Goal: Information Seeking & Learning: Learn about a topic

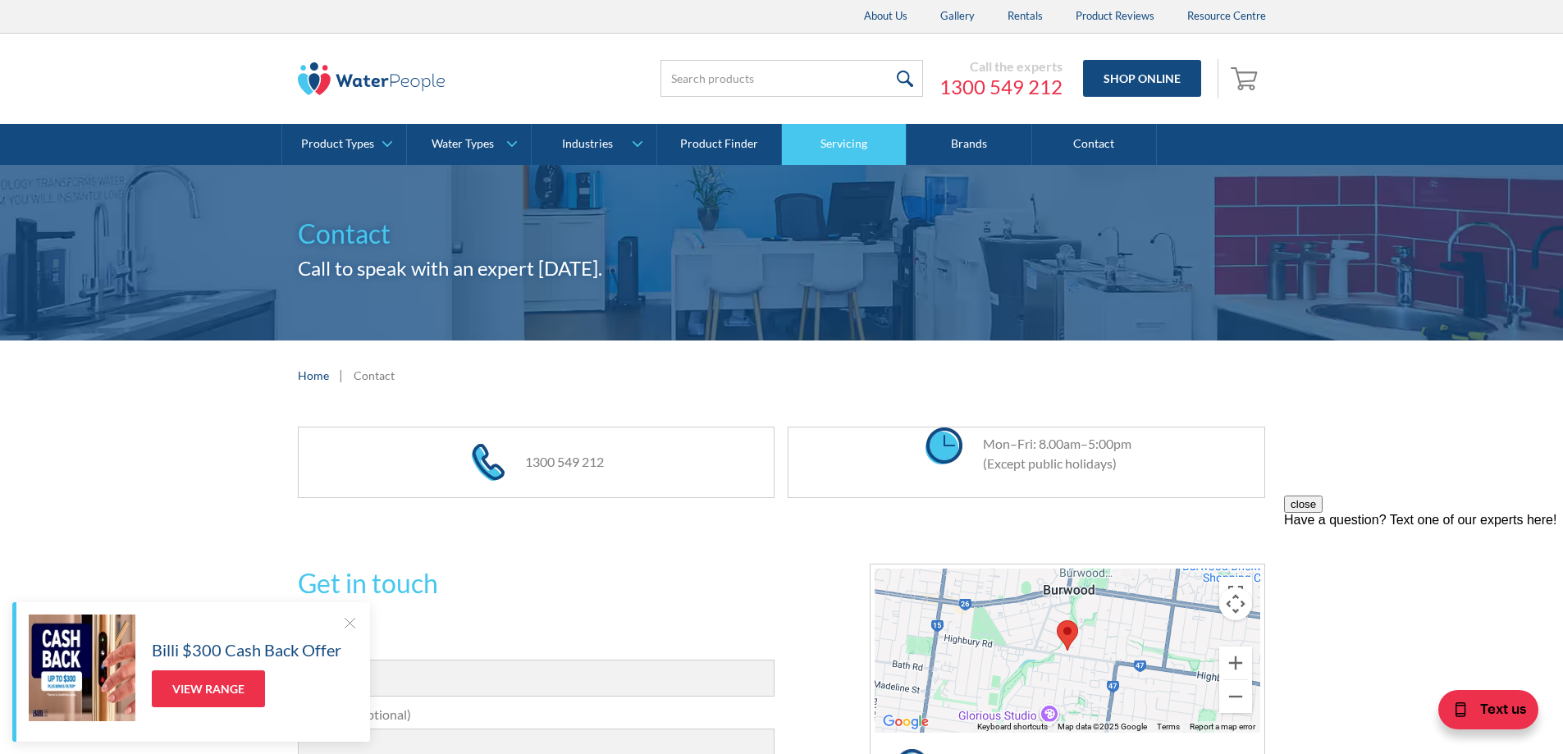
click at [852, 144] on link "Servicing" at bounding box center [844, 144] width 125 height 41
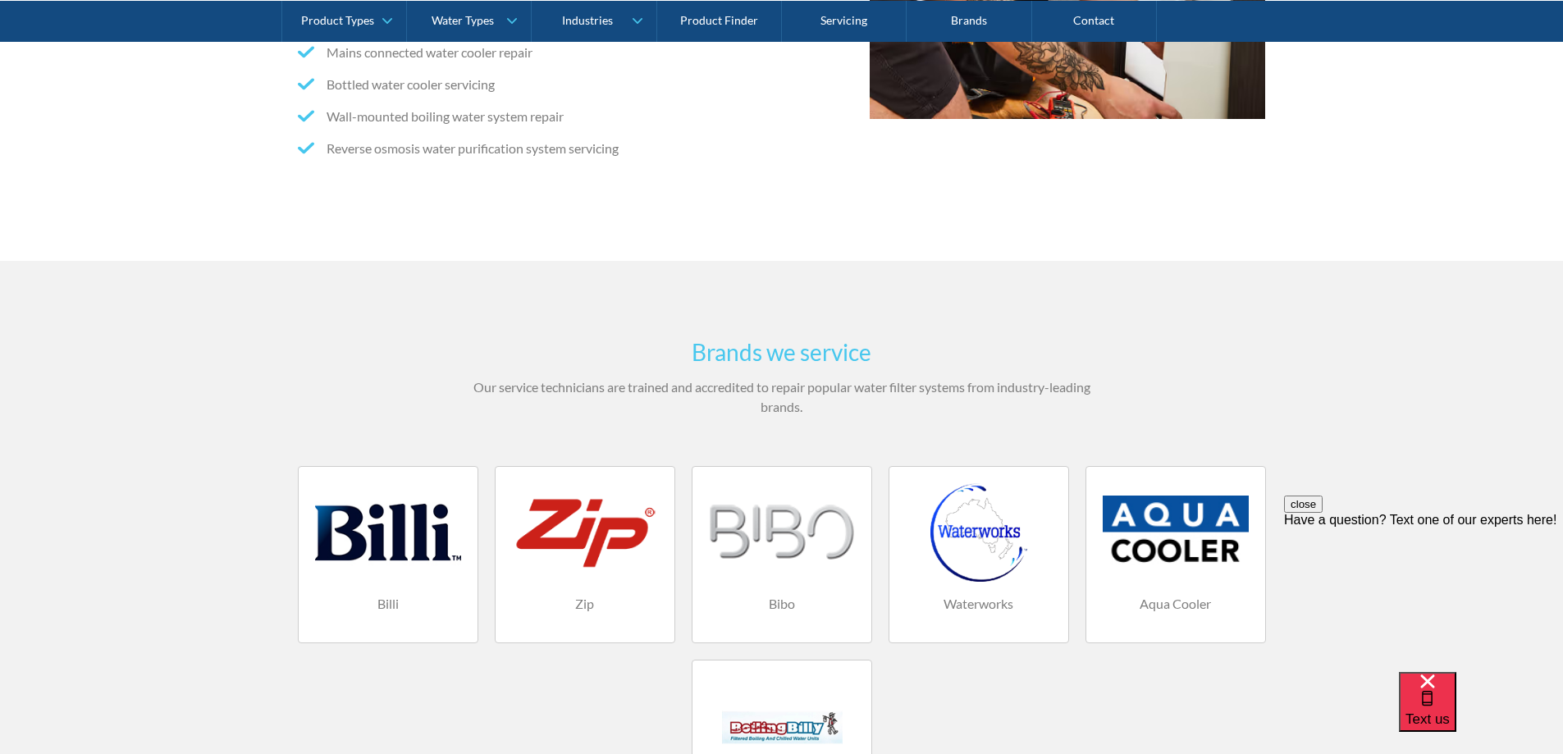
scroll to position [902, 0]
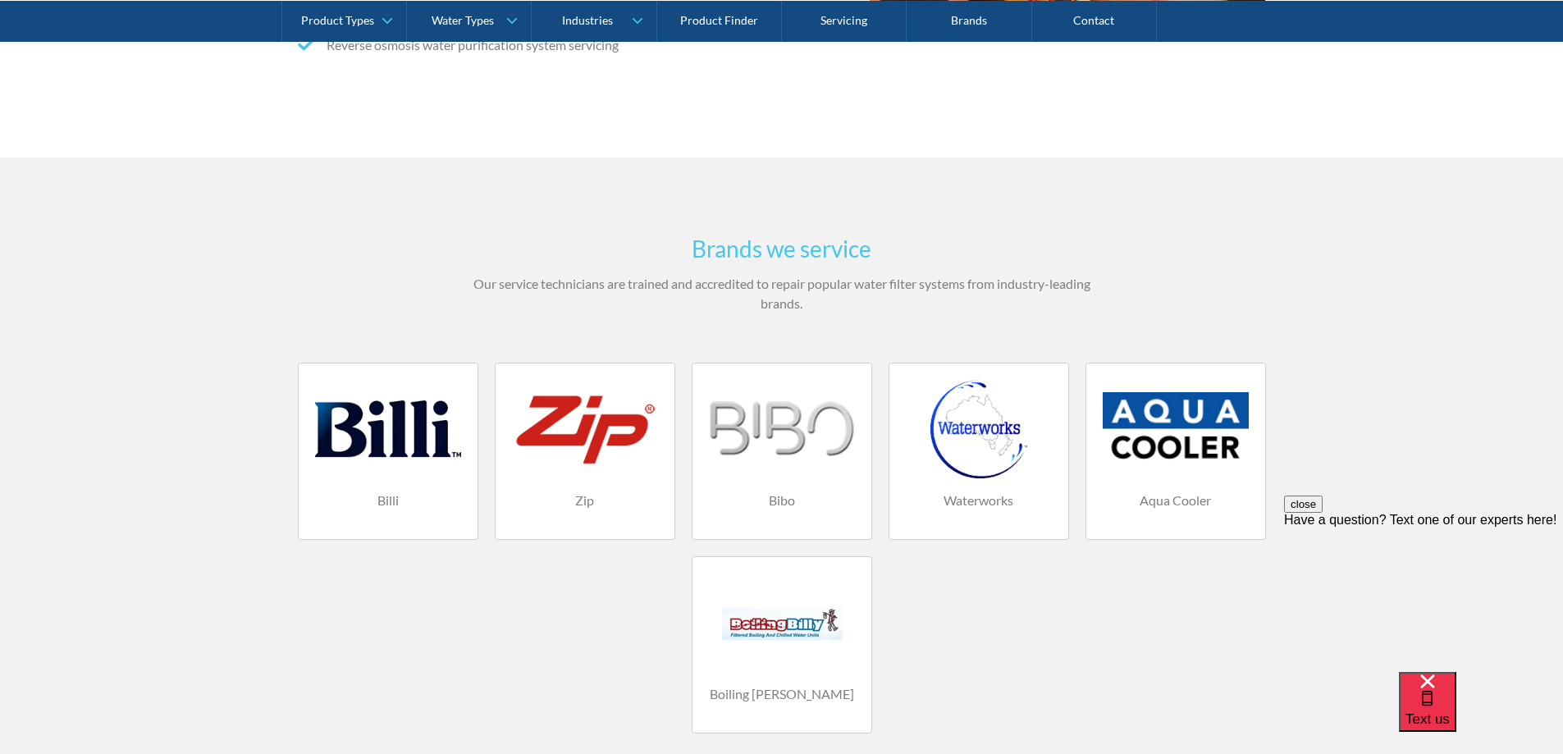
click at [581, 459] on div at bounding box center [585, 429] width 146 height 98
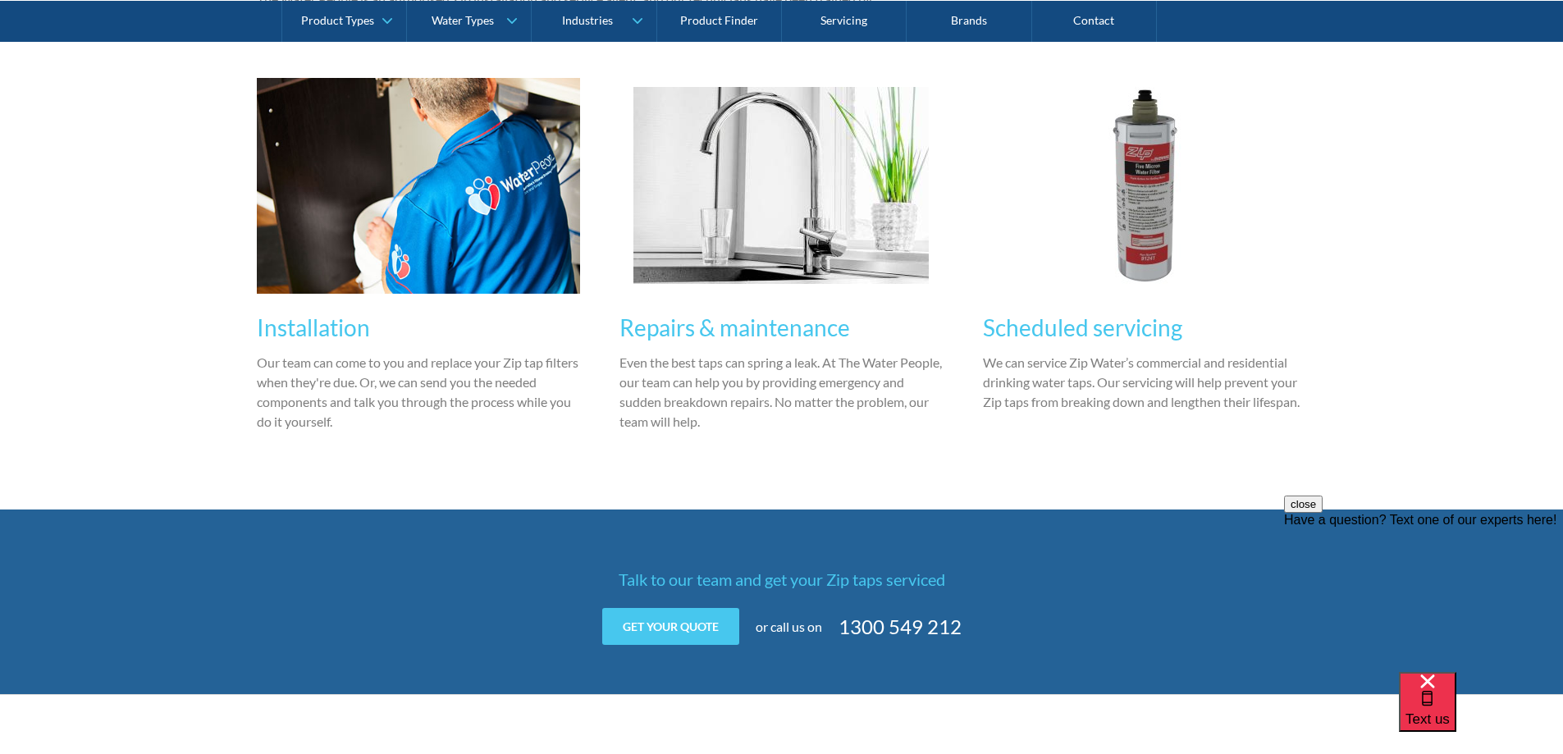
scroll to position [1313, 0]
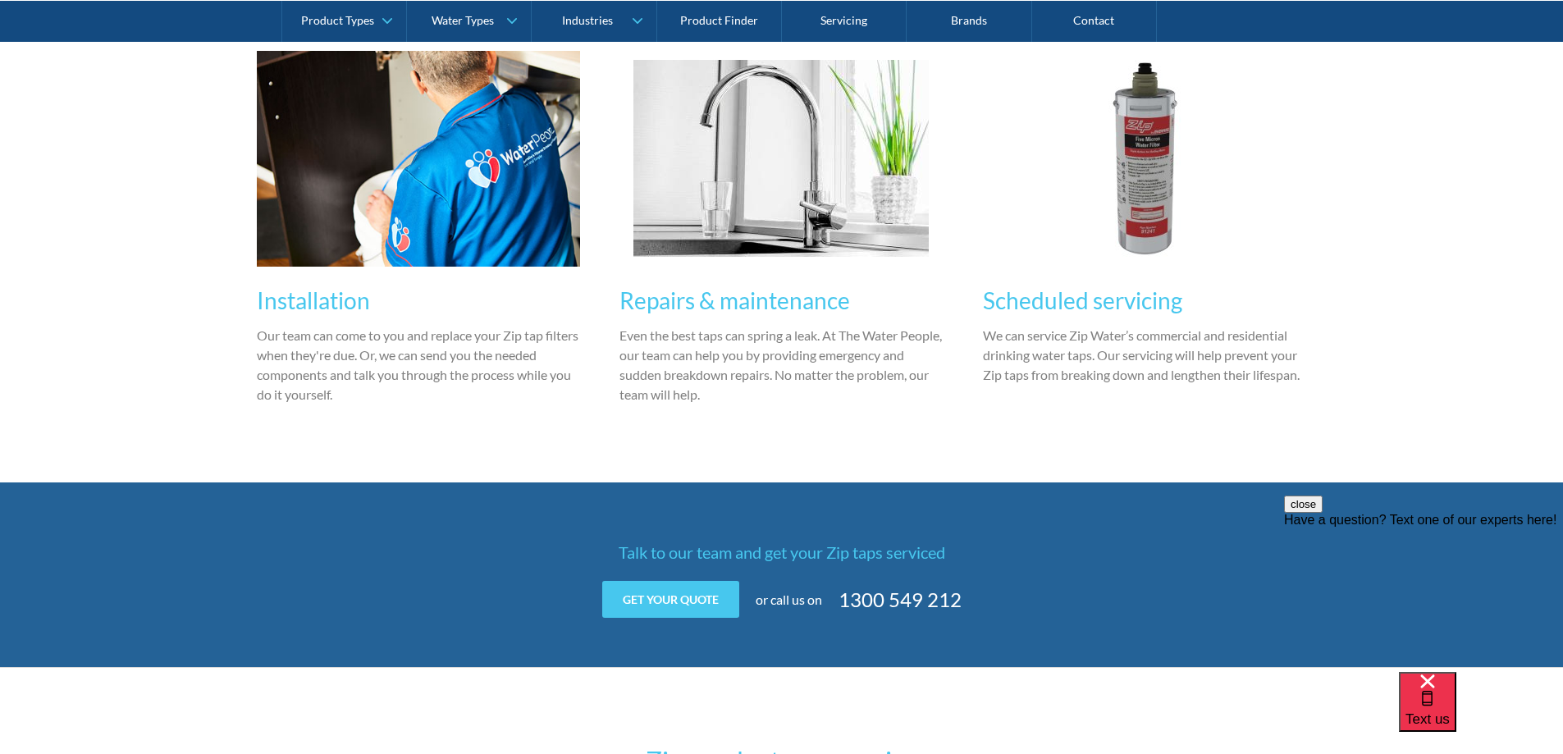
click at [777, 303] on h3 "Repairs & maintenance" at bounding box center [781, 300] width 324 height 34
click at [724, 24] on link "Product Finder" at bounding box center [719, 20] width 125 height 41
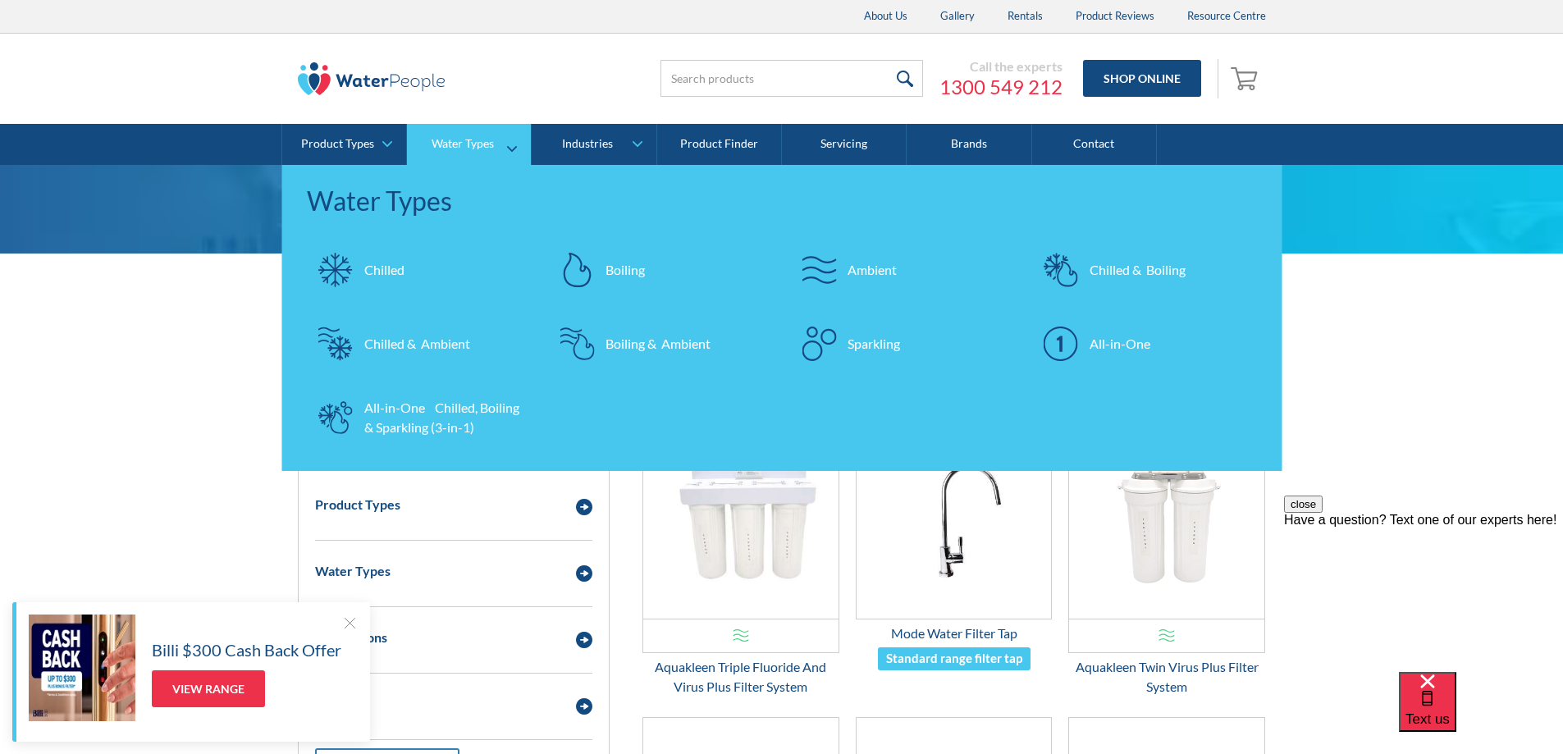
click at [1074, 265] on img at bounding box center [1060, 270] width 34 height 34
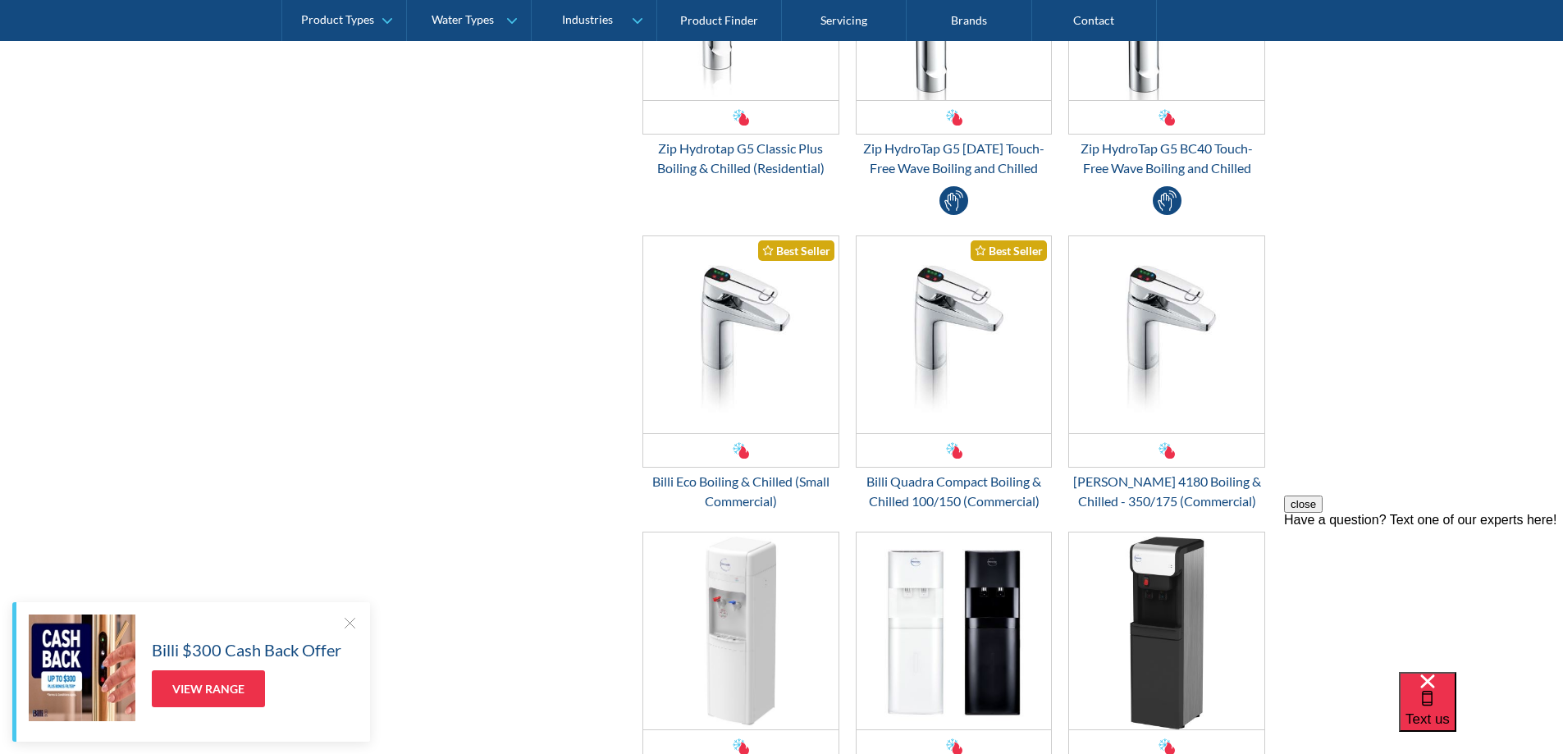
scroll to position [738, 0]
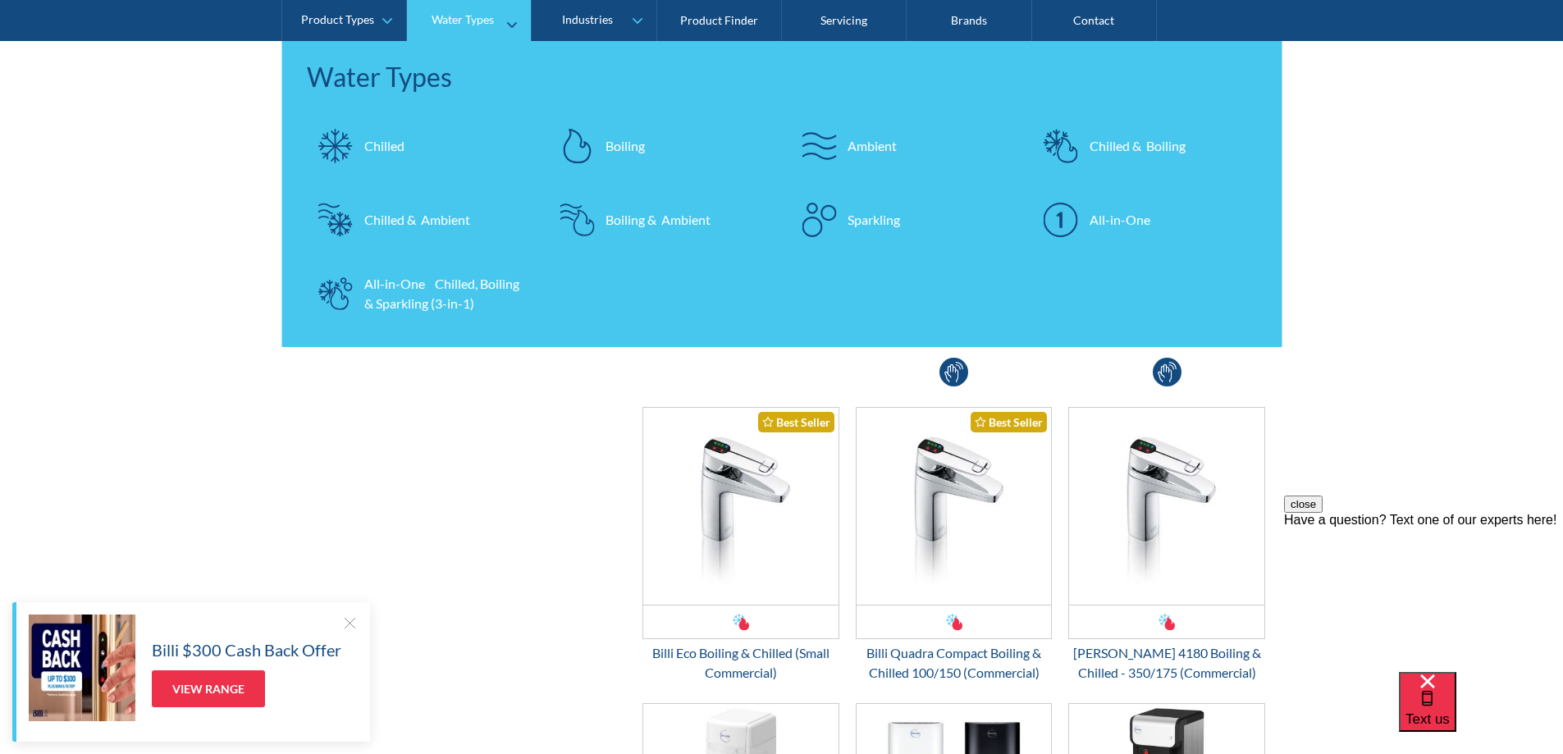
click at [1098, 144] on div "Chilled & Boiling" at bounding box center [1137, 146] width 96 height 20
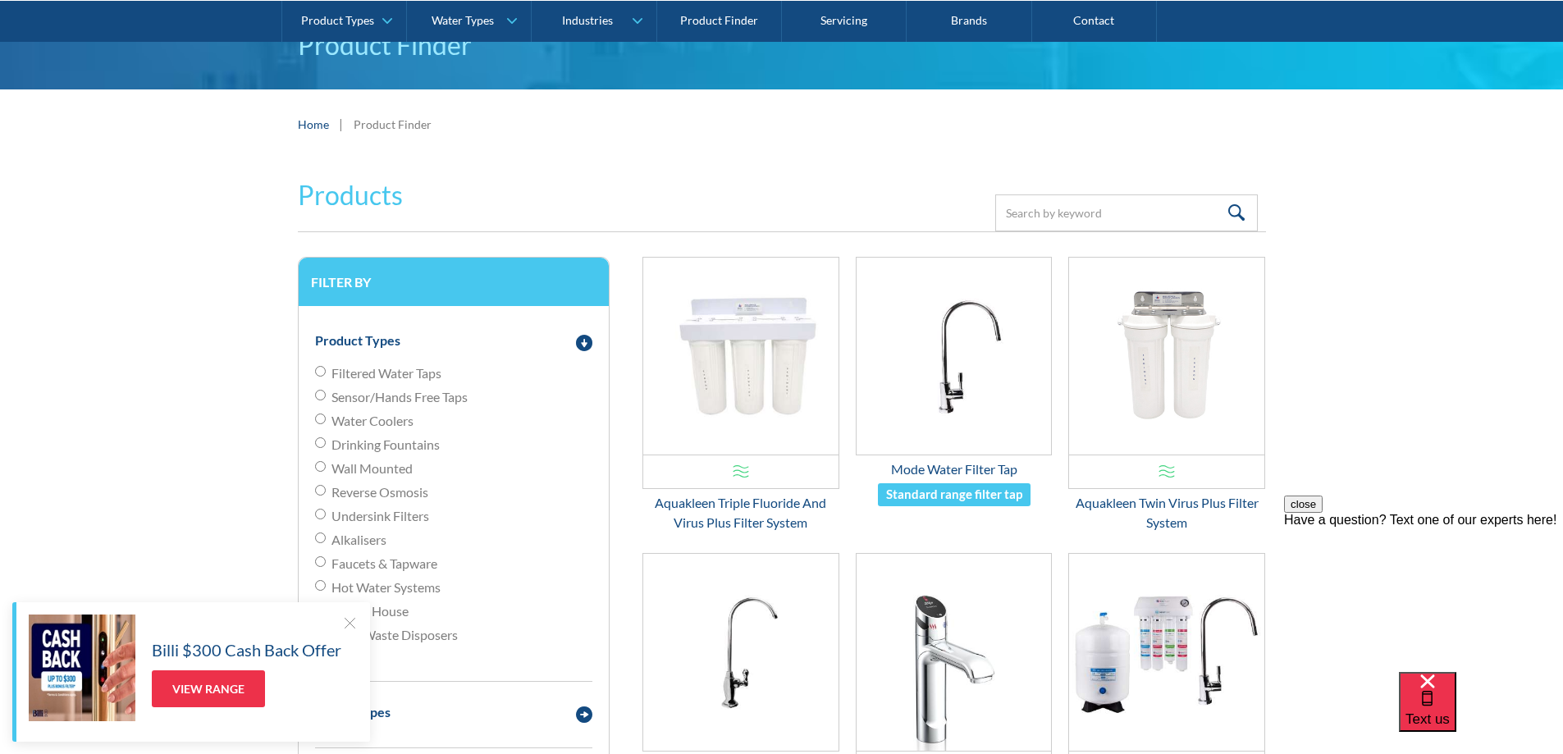
click at [318, 440] on input "Drinking Fountains" at bounding box center [320, 442] width 11 height 11
radio input "true"
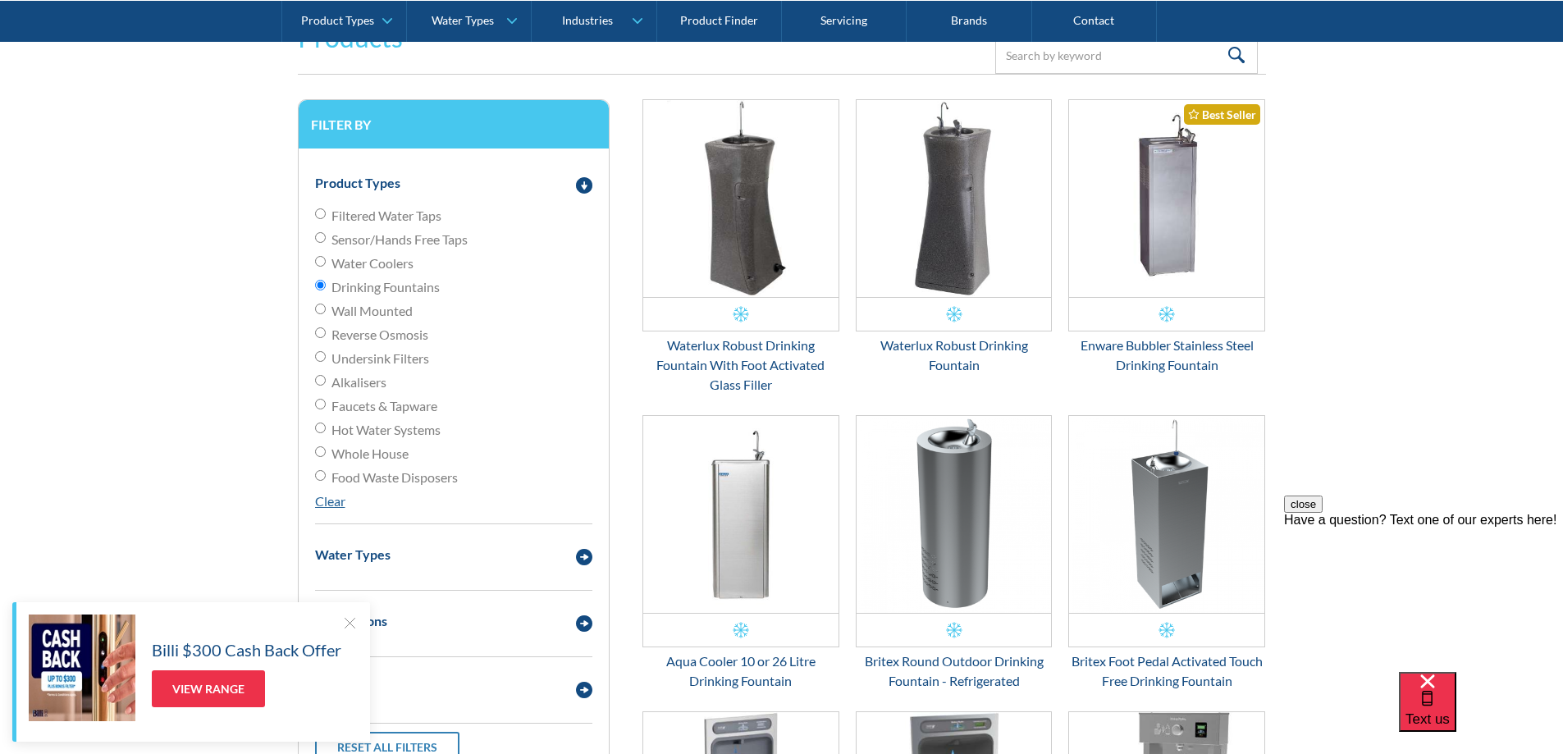
scroll to position [328, 0]
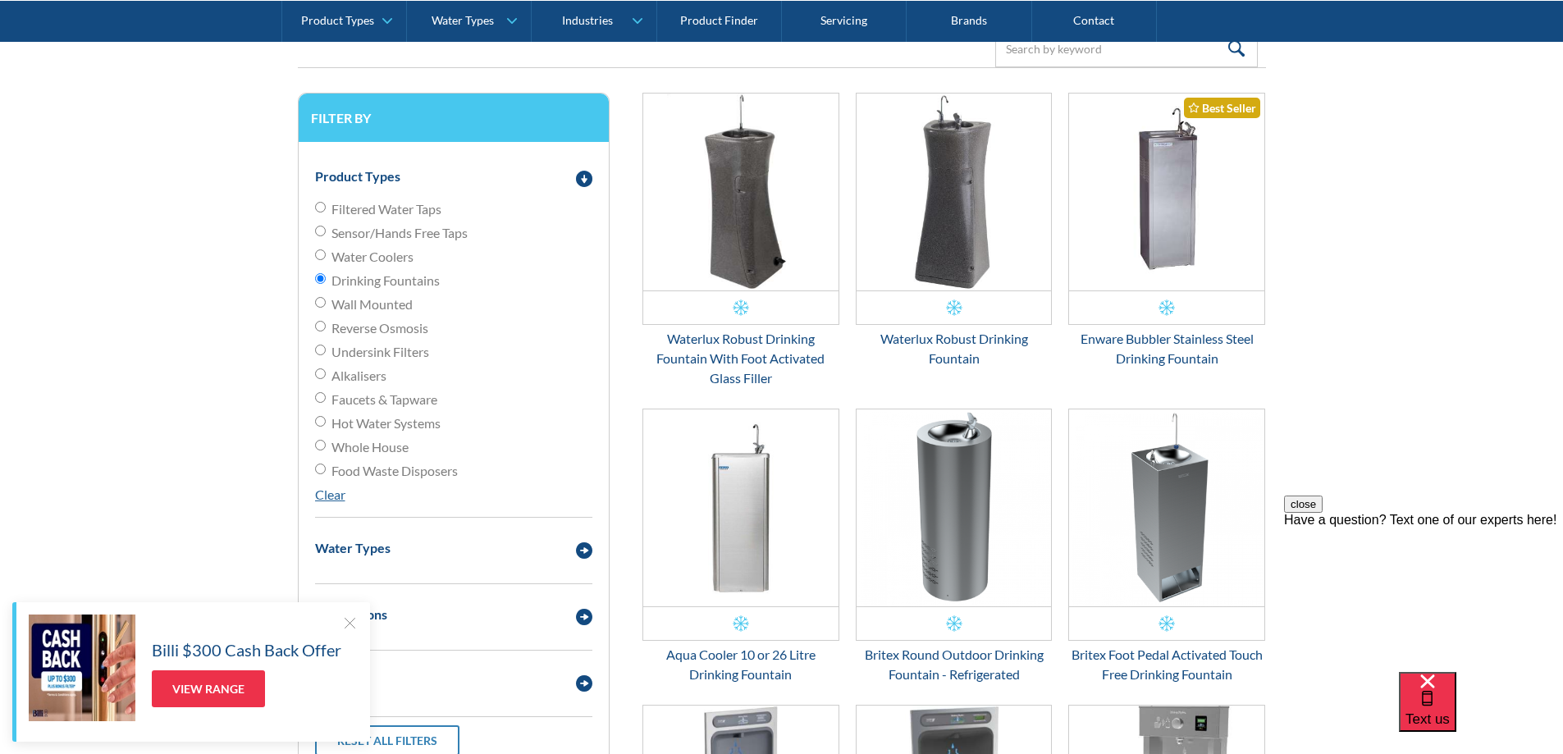
click at [323, 347] on input "Undersink Filters" at bounding box center [320, 350] width 11 height 11
radio input "true"
